Goal: Transaction & Acquisition: Purchase product/service

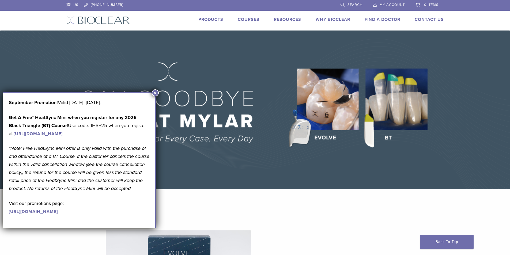
click at [388, 110] on img at bounding box center [255, 109] width 510 height 159
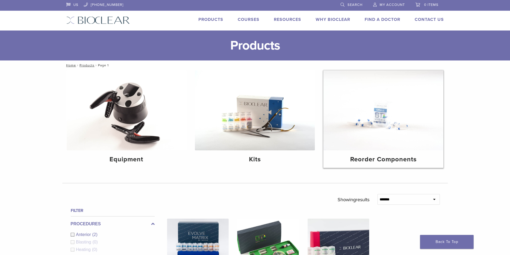
click at [351, 124] on img at bounding box center [383, 110] width 120 height 80
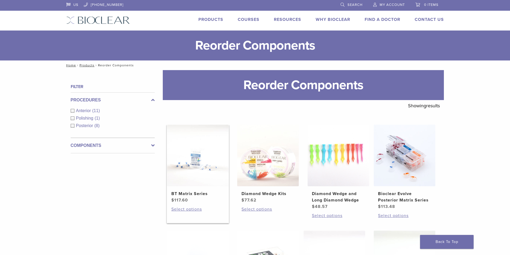
click at [190, 194] on h2 "BT Matrix Series" at bounding box center [197, 193] width 53 height 6
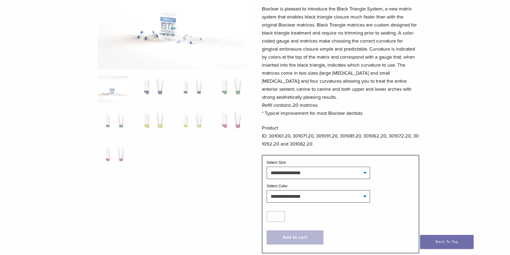
scroll to position [80, 0]
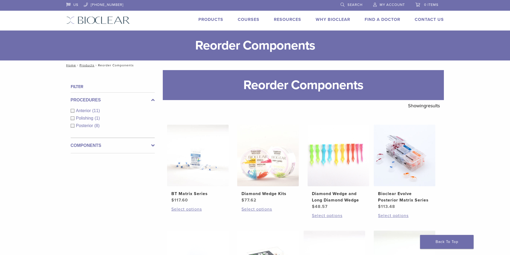
click at [152, 145] on icon at bounding box center [152, 145] width 3 height 6
click at [72, 126] on div "Matrix Bands (9)" at bounding box center [113, 126] width 84 height 6
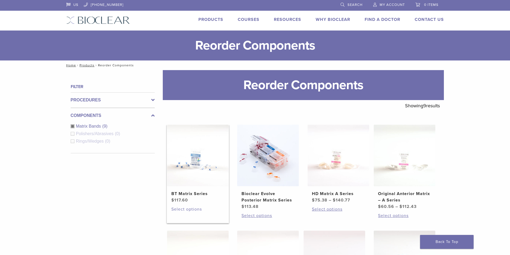
click at [194, 209] on link "Select options" at bounding box center [197, 209] width 53 height 6
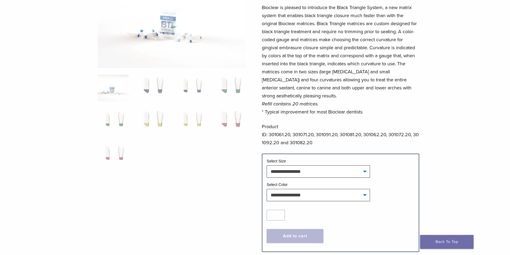
scroll to position [80, 0]
click at [364, 172] on select "**********" at bounding box center [317, 170] width 103 height 12
click at [266, 164] on select "**********" at bounding box center [317, 170] width 103 height 12
select select "*****"
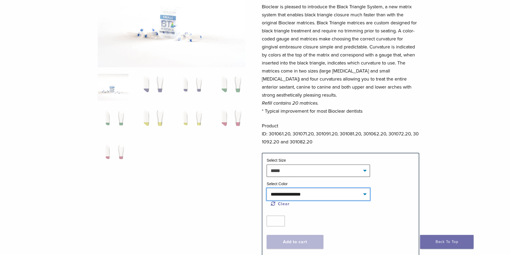
click at [362, 194] on select "**********" at bounding box center [317, 194] width 103 height 12
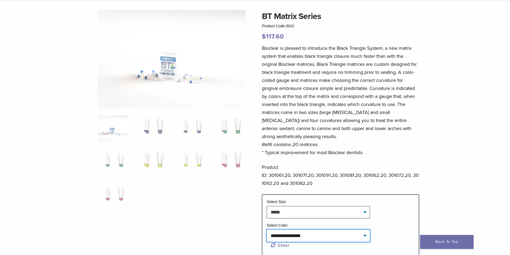
scroll to position [27, 0]
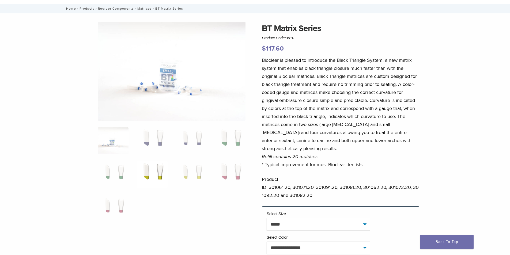
click at [144, 174] on img at bounding box center [151, 174] width 31 height 27
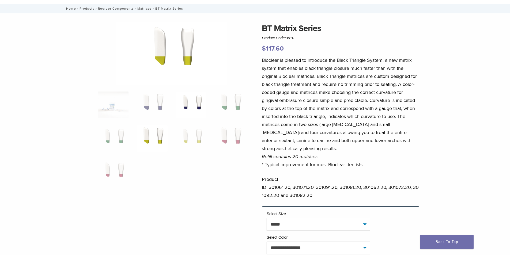
click at [192, 110] on img at bounding box center [190, 104] width 31 height 27
click at [223, 107] on img at bounding box center [229, 104] width 31 height 27
click at [118, 144] on img at bounding box center [113, 138] width 31 height 27
click at [150, 140] on img at bounding box center [151, 138] width 31 height 27
click at [186, 135] on img at bounding box center [190, 138] width 31 height 27
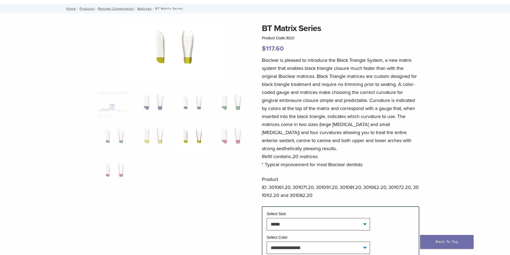
click at [209, 133] on ol at bounding box center [172, 141] width 156 height 101
click at [226, 137] on img at bounding box center [229, 138] width 31 height 27
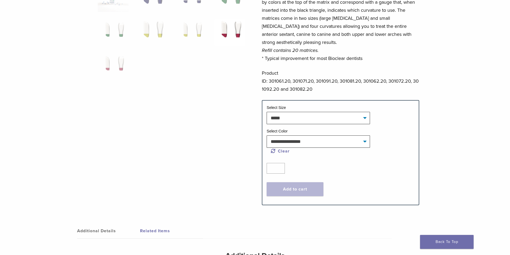
scroll to position [134, 0]
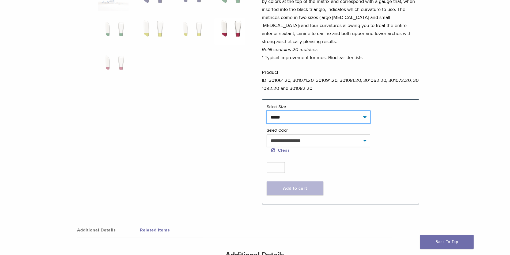
click at [364, 117] on select "**********" at bounding box center [317, 117] width 103 height 12
click at [266, 111] on select "**********" at bounding box center [317, 117] width 103 height 12
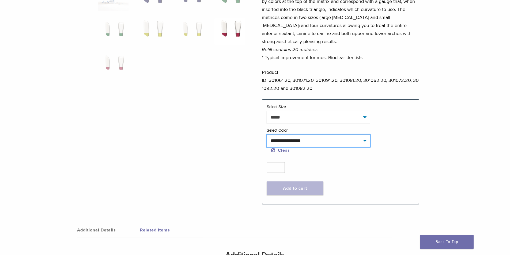
click at [363, 140] on select "**********" at bounding box center [317, 141] width 103 height 12
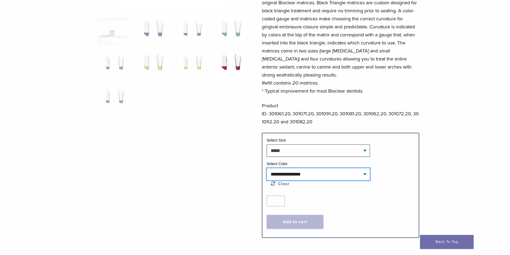
scroll to position [0, 0]
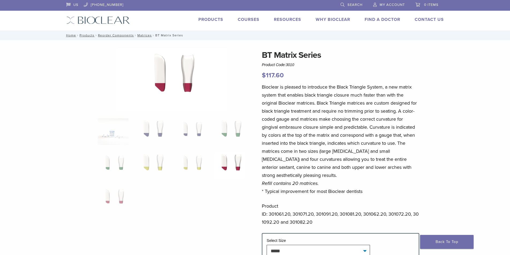
click at [213, 21] on link "Products" at bounding box center [210, 19] width 25 height 5
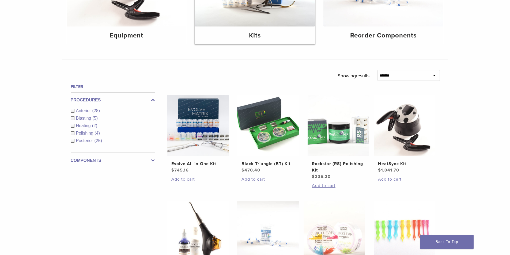
scroll to position [134, 0]
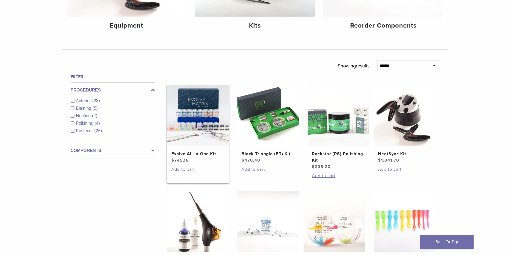
click at [201, 153] on h2 "Evolve All-in-One Kit" at bounding box center [197, 154] width 53 height 6
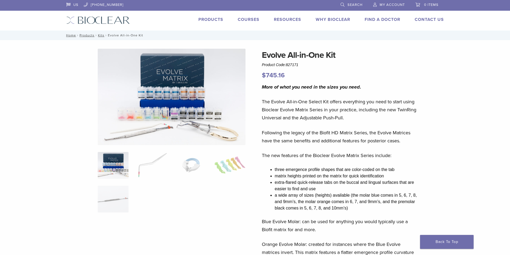
click at [213, 21] on link "Products" at bounding box center [210, 19] width 25 height 5
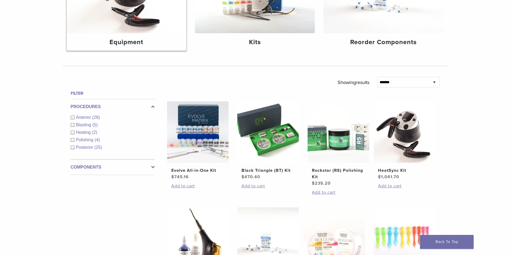
scroll to position [134, 0]
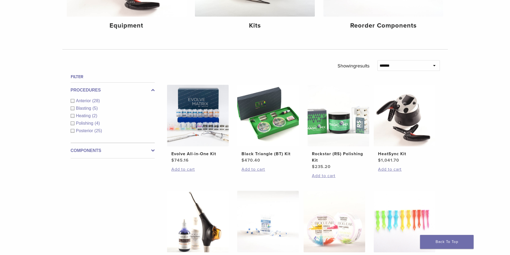
click at [153, 149] on icon at bounding box center [152, 150] width 3 height 6
click at [73, 124] on div "Instruments (13)" at bounding box center [113, 124] width 84 height 6
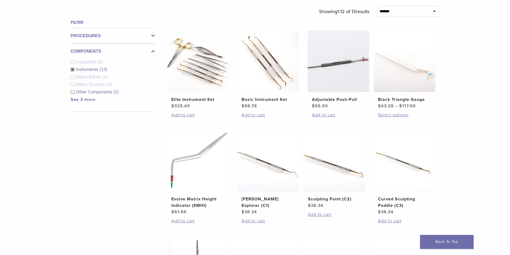
scroll to position [187, 0]
click at [403, 115] on link "Select options" at bounding box center [404, 116] width 53 height 6
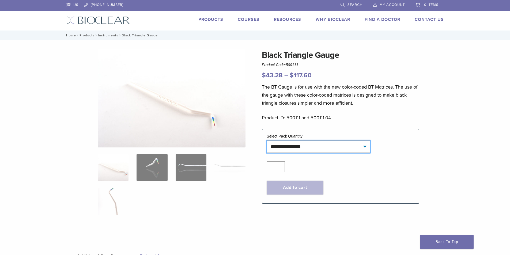
click at [365, 147] on select "**********" at bounding box center [317, 146] width 103 height 12
select select "******"
click at [266, 140] on select "**********" at bounding box center [317, 146] width 103 height 12
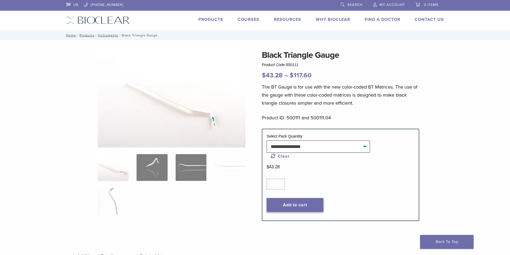
click at [297, 204] on button "Add to cart" at bounding box center [294, 205] width 57 height 14
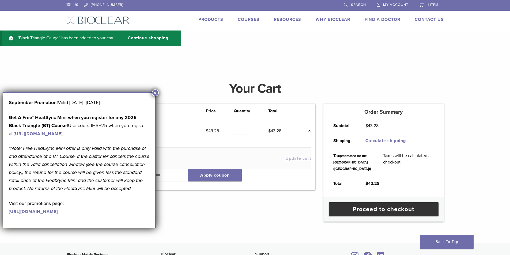
click at [154, 93] on button "×" at bounding box center [155, 92] width 7 height 7
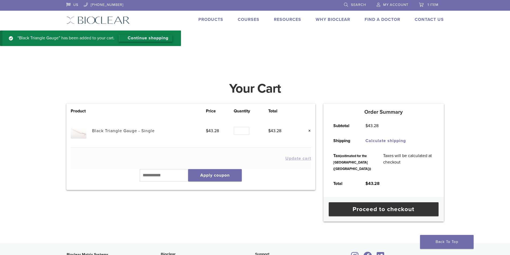
click at [155, 37] on link "Continue shopping" at bounding box center [145, 38] width 53 height 7
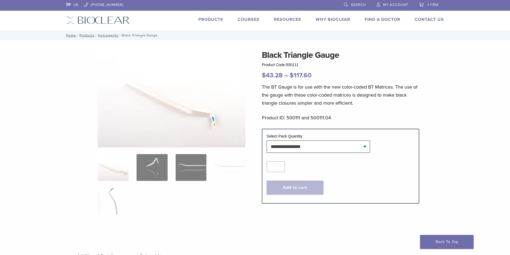
click at [209, 20] on link "Products" at bounding box center [210, 19] width 25 height 5
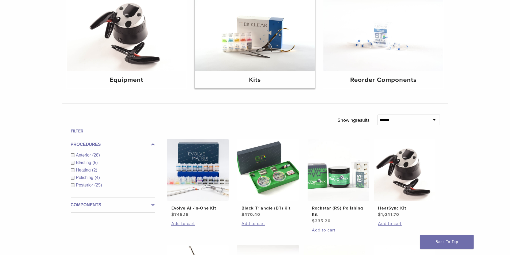
scroll to position [80, 0]
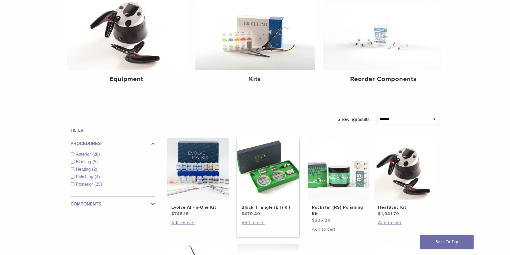
click at [265, 208] on h2 "Black Triangle (BT) Kit" at bounding box center [267, 207] width 53 height 6
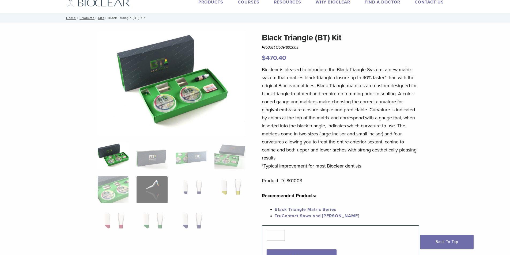
scroll to position [27, 0]
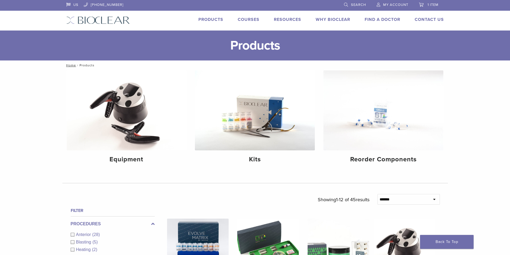
scroll to position [80, 0]
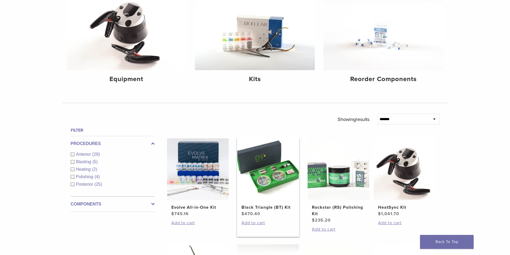
click at [261, 207] on h2 "Black Triangle (BT) Kit" at bounding box center [267, 207] width 53 height 6
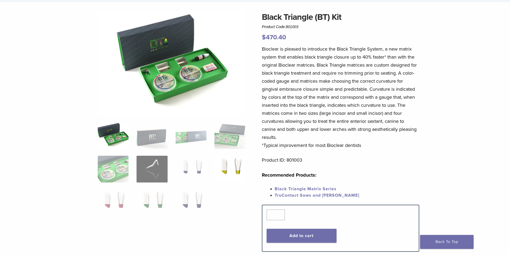
scroll to position [27, 0]
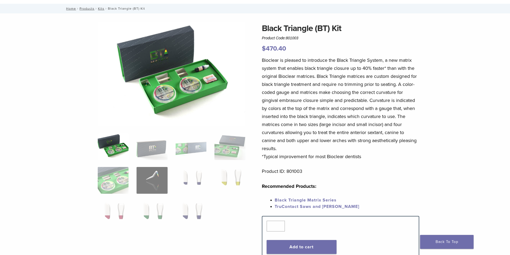
click at [120, 153] on img at bounding box center [113, 146] width 31 height 27
click at [147, 151] on img at bounding box center [151, 146] width 31 height 27
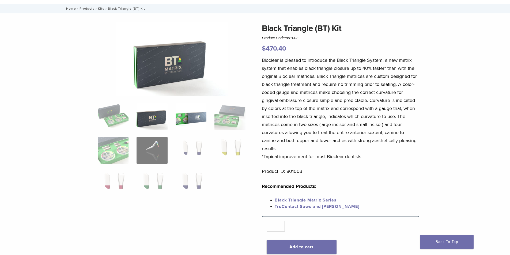
click at [181, 129] on img at bounding box center [190, 116] width 31 height 27
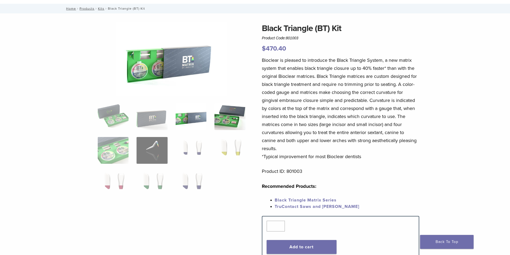
click at [228, 120] on img at bounding box center [229, 116] width 31 height 27
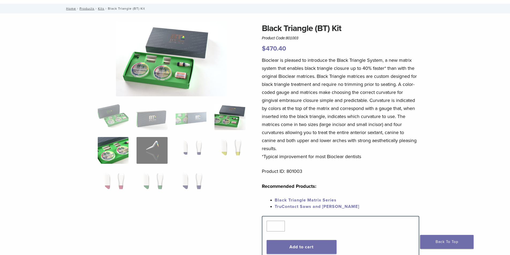
click at [121, 154] on img at bounding box center [113, 150] width 31 height 27
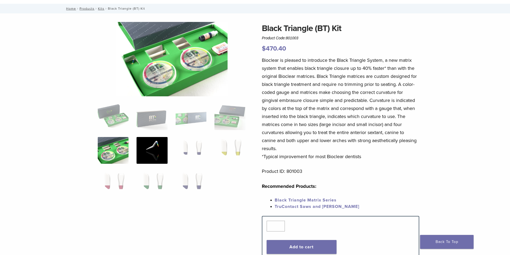
click at [143, 148] on img at bounding box center [151, 150] width 31 height 27
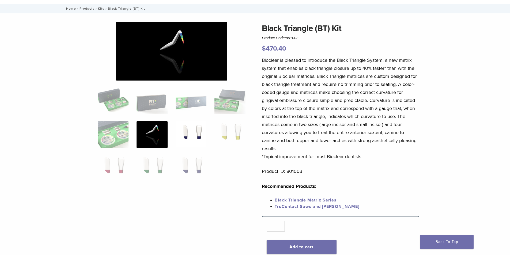
click at [189, 136] on img at bounding box center [190, 134] width 31 height 27
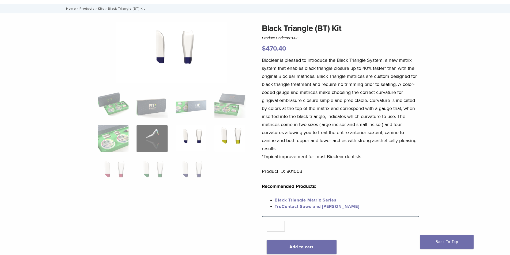
click at [225, 135] on img at bounding box center [229, 138] width 31 height 27
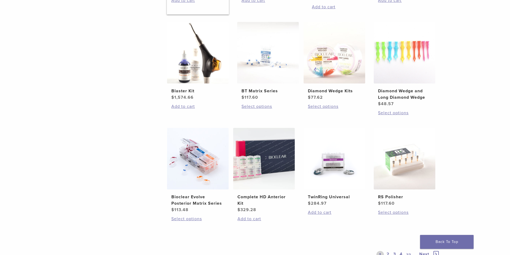
scroll to position [321, 0]
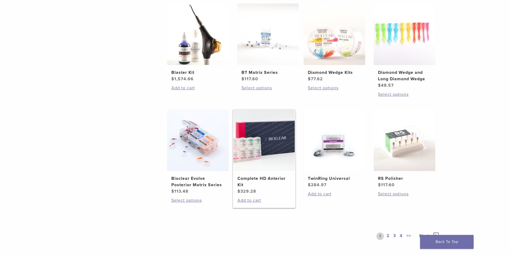
click at [253, 177] on h2 "Complete HD Anterior Kit" at bounding box center [263, 181] width 53 height 13
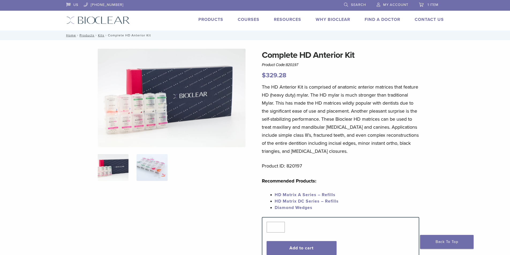
click at [148, 162] on img at bounding box center [151, 167] width 31 height 27
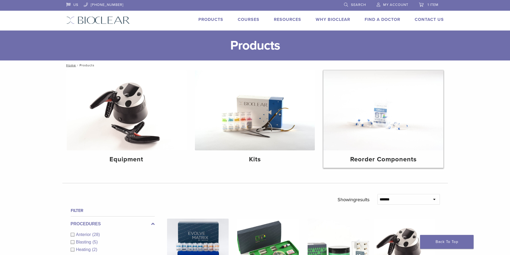
click at [359, 159] on h4 "Reorder Components" at bounding box center [382, 160] width 111 height 10
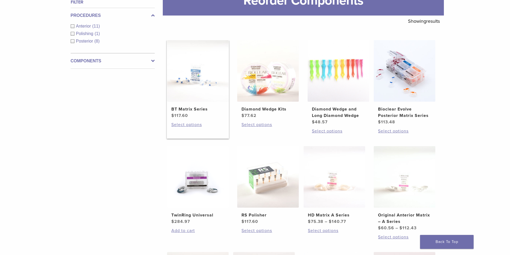
scroll to position [80, 0]
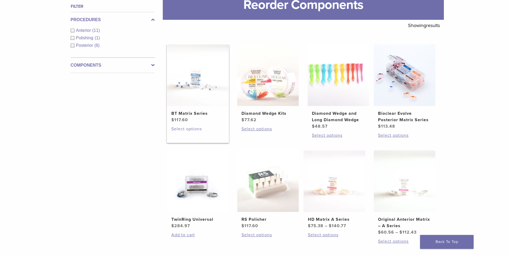
click at [187, 128] on link "Select options" at bounding box center [197, 129] width 53 height 6
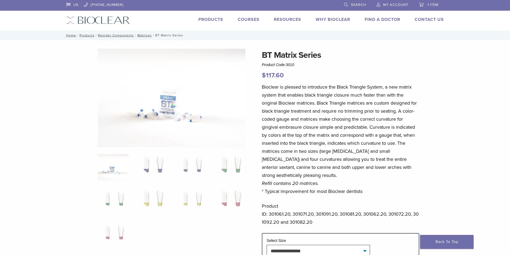
click at [432, 4] on span "1 item" at bounding box center [432, 5] width 11 height 4
click at [428, 4] on span "1 item" at bounding box center [432, 5] width 11 height 4
click at [434, 6] on span "1 item" at bounding box center [432, 5] width 11 height 4
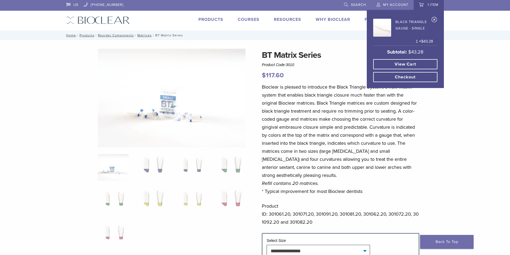
click at [410, 64] on link "View cart" at bounding box center [405, 64] width 64 height 10
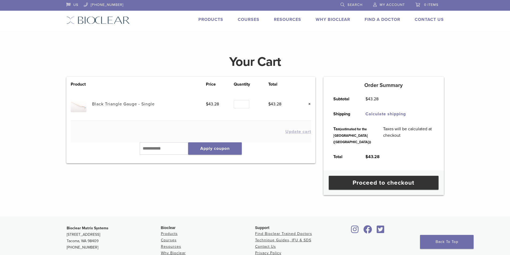
click at [391, 4] on span "My Account" at bounding box center [391, 5] width 25 height 4
